Goal: Task Accomplishment & Management: Use online tool/utility

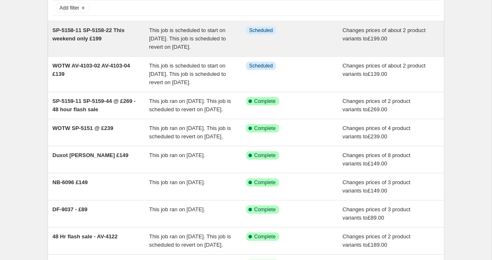
scroll to position [54, 0]
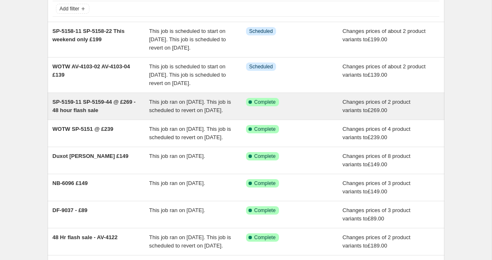
click at [102, 114] on span "SP-5159-11 SP-5159-44 @ £269 - 48 hour flash sale" at bounding box center [94, 106] width 83 height 15
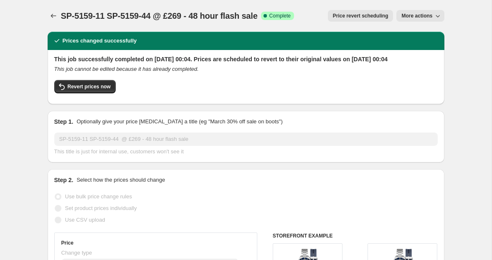
click at [361, 20] on button "Price revert scheduling" at bounding box center [361, 16] width 66 height 12
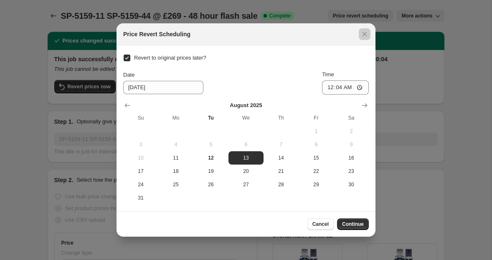
click at [433, 47] on div at bounding box center [246, 130] width 492 height 260
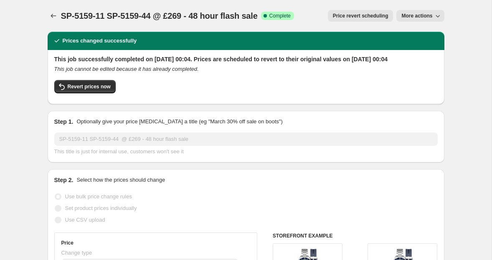
click at [433, 13] on icon "button" at bounding box center [437, 16] width 8 height 8
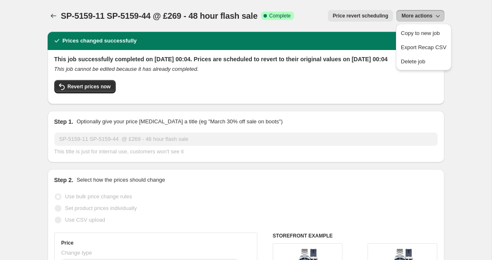
click at [133, 98] on div "Revert prices now" at bounding box center [245, 89] width 383 height 18
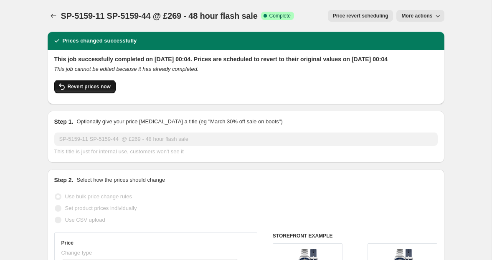
click at [86, 93] on button "Revert prices now" at bounding box center [84, 86] width 61 height 13
checkbox input "false"
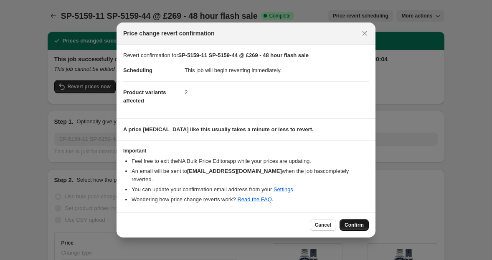
click at [348, 222] on span "Confirm" at bounding box center [353, 225] width 19 height 7
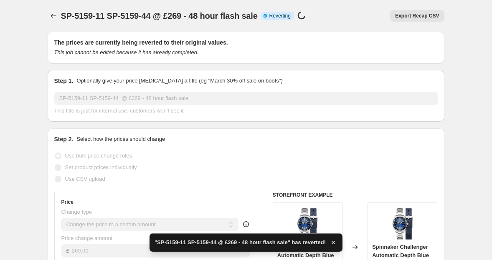
checkbox input "true"
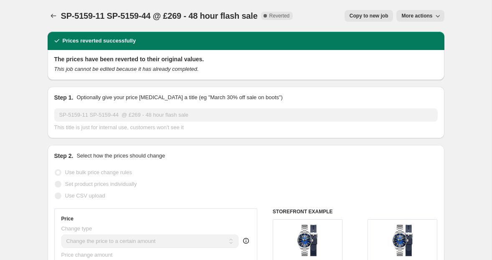
click at [427, 12] on button "More actions" at bounding box center [420, 16] width 48 height 12
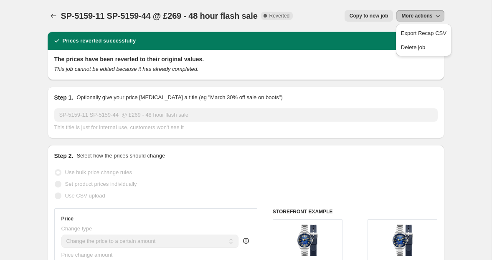
click at [381, 18] on span "Copy to new job" at bounding box center [368, 16] width 39 height 7
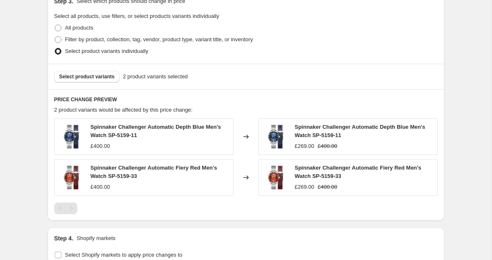
scroll to position [323, 0]
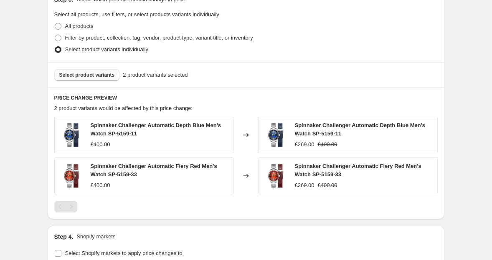
click at [106, 75] on span "Select product variants" at bounding box center [87, 75] width 56 height 7
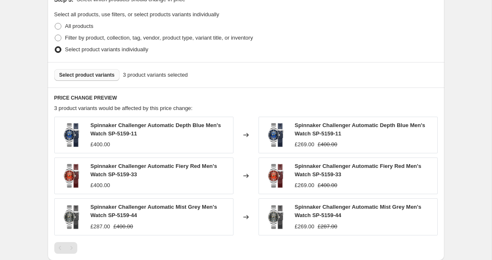
click at [104, 78] on button "Select product variants" at bounding box center [87, 75] width 66 height 12
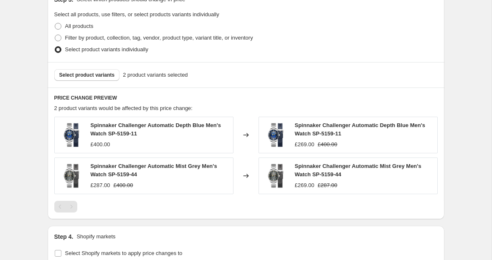
scroll to position [458, 0]
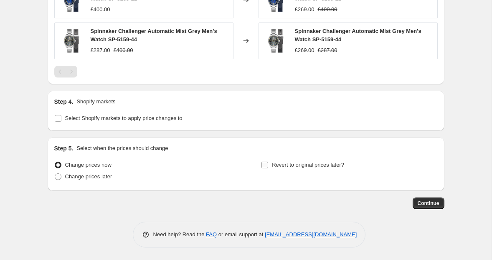
click at [268, 163] on input "Revert to original prices later?" at bounding box center [264, 165] width 7 height 7
checkbox input "true"
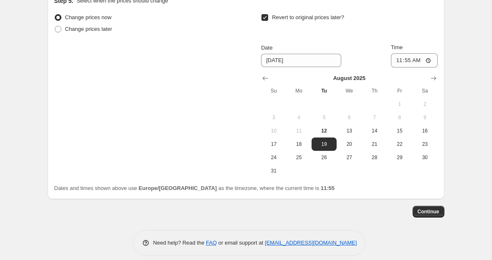
scroll to position [608, 0]
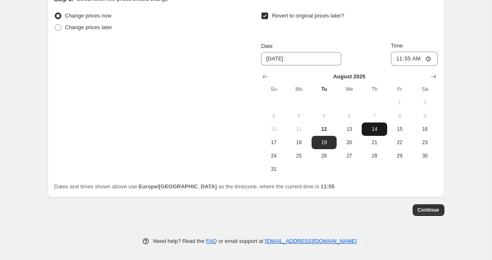
click at [371, 130] on span "14" at bounding box center [374, 129] width 18 height 7
type input "[DATE]"
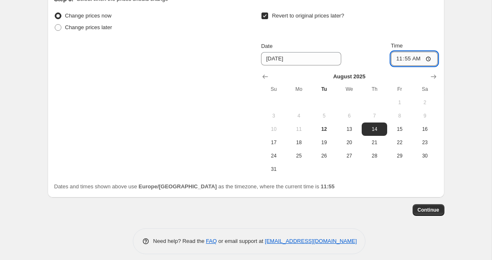
click at [429, 62] on input "11:55" at bounding box center [414, 59] width 47 height 14
type input "01:01"
click at [429, 210] on span "Continue" at bounding box center [428, 210] width 22 height 7
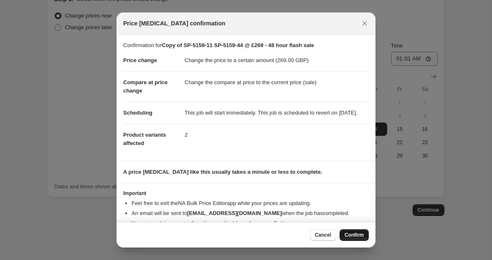
click at [352, 235] on span "Confirm" at bounding box center [353, 235] width 19 height 7
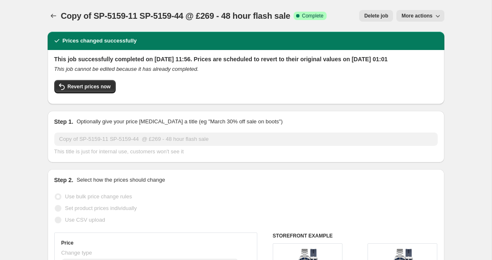
click at [434, 16] on icon "button" at bounding box center [437, 16] width 8 height 8
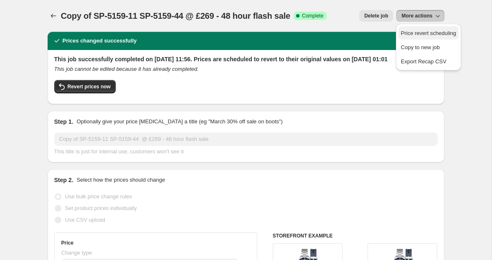
click at [434, 30] on span "Price revert scheduling" at bounding box center [428, 33] width 55 height 6
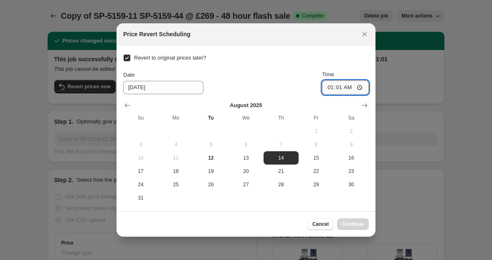
click at [360, 87] on input "01:01" at bounding box center [345, 88] width 47 height 14
type input "23:59"
click at [288, 213] on div "Cancel Continue" at bounding box center [245, 224] width 259 height 25
click at [359, 222] on span "Continue" at bounding box center [353, 224] width 22 height 7
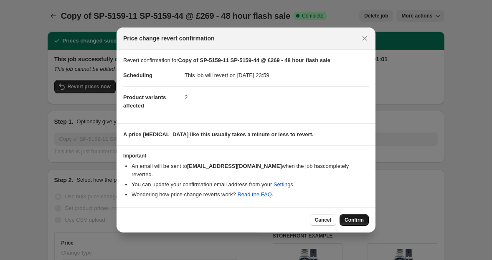
click at [354, 224] on button "Confirm" at bounding box center [353, 221] width 29 height 12
